Goal: Task Accomplishment & Management: Use online tool/utility

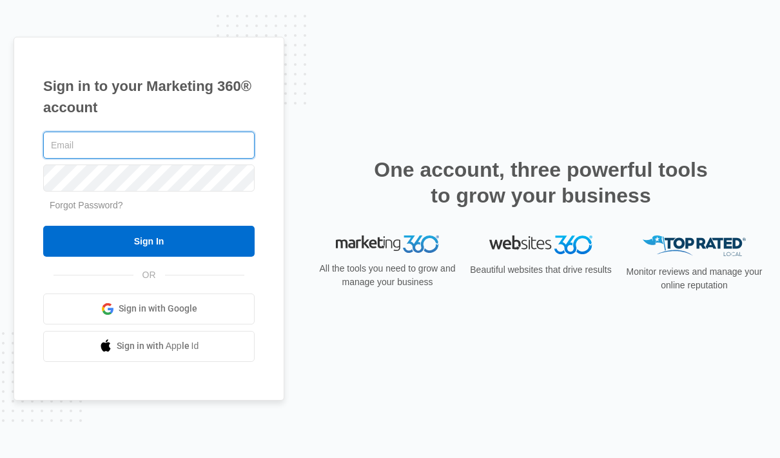
type input "greg@lookoutblinds.com"
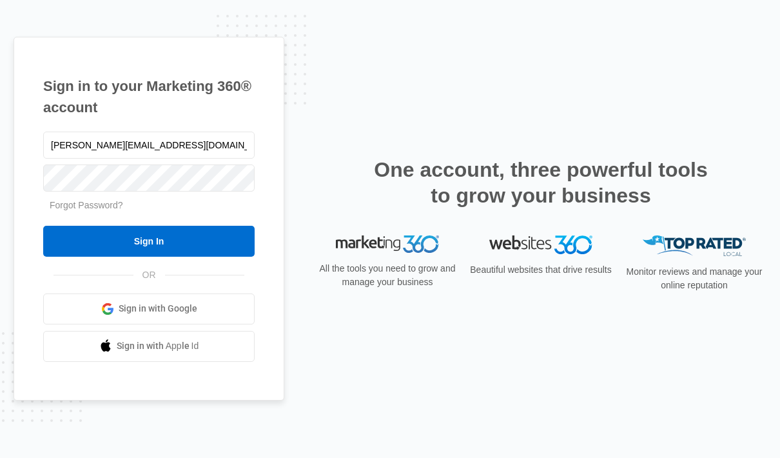
click at [173, 257] on input "Sign In" at bounding box center [148, 241] width 211 height 31
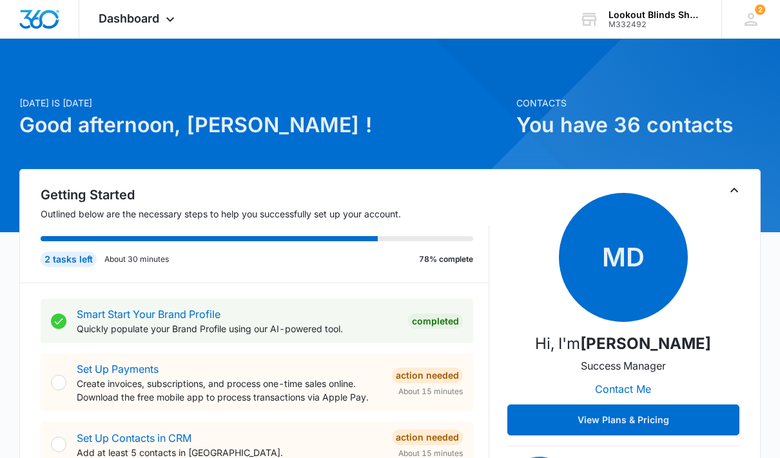
click at [179, 29] on div "Dashboard Apps Reputation Forms CRM Email Social POS Content Ads Intelligence F…" at bounding box center [138, 19] width 118 height 38
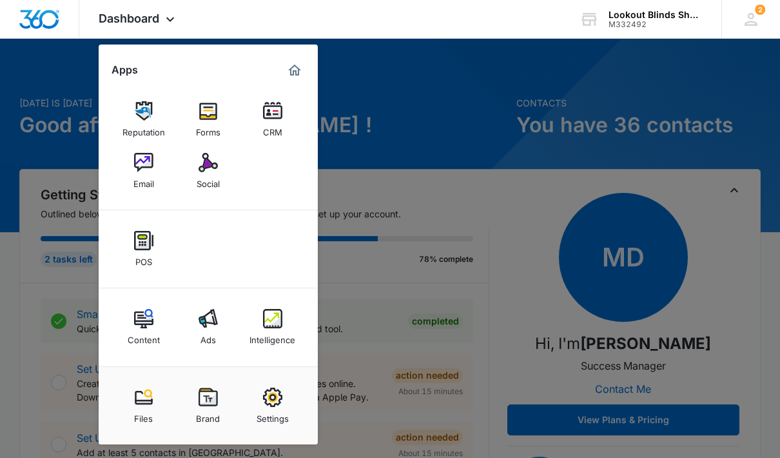
click at [272, 326] on img at bounding box center [272, 318] width 19 height 19
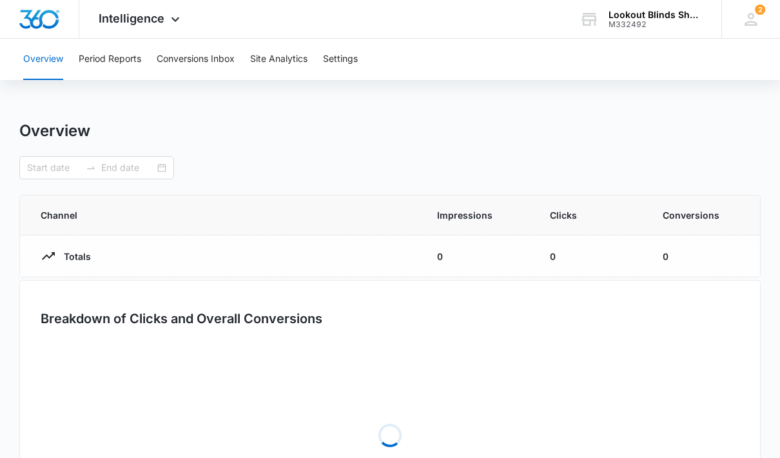
type input "[DATE]"
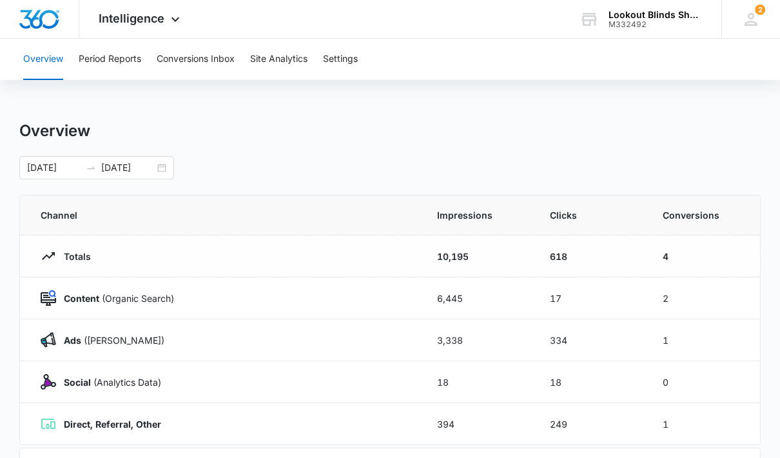
click at [213, 61] on button "Conversions Inbox" at bounding box center [196, 59] width 78 height 41
